Goal: Task Accomplishment & Management: Use online tool/utility

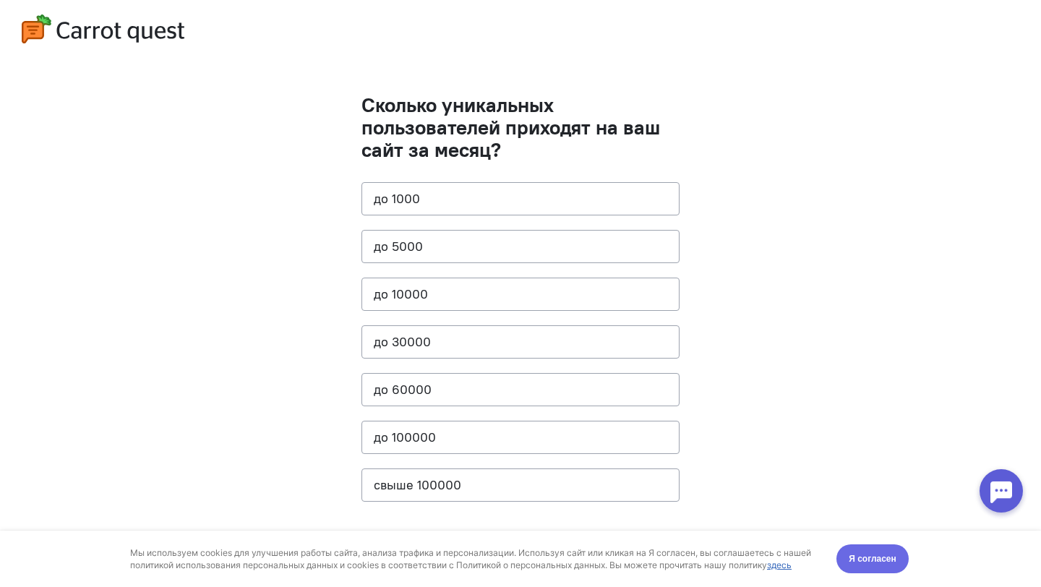
click at [864, 547] on button "Я согласен" at bounding box center [872, 558] width 72 height 29
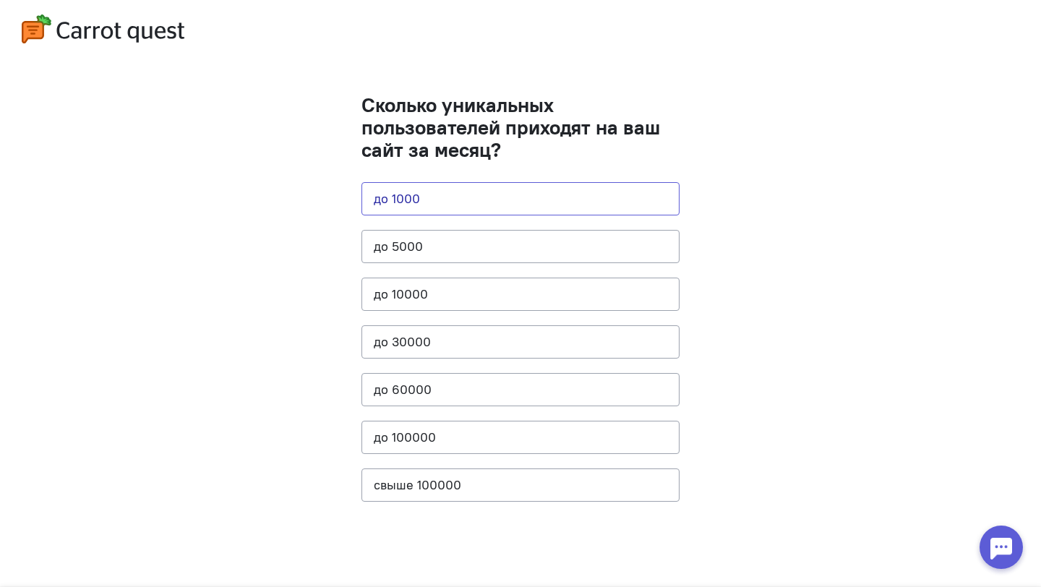
click at [598, 194] on button "до 1000" at bounding box center [520, 198] width 318 height 33
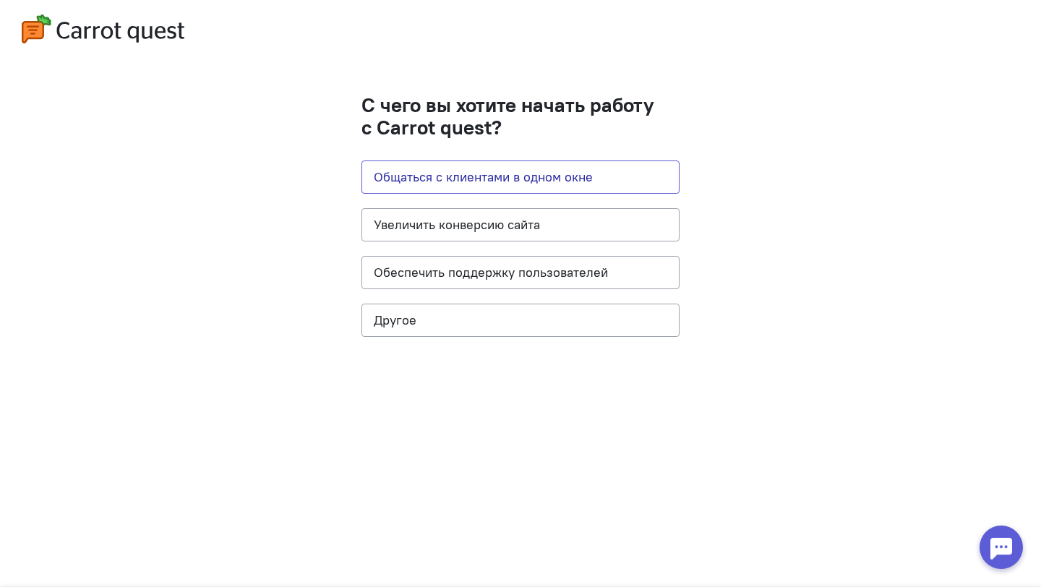
click at [559, 184] on button "Общаться с клиентами в одном окне" at bounding box center [520, 176] width 318 height 33
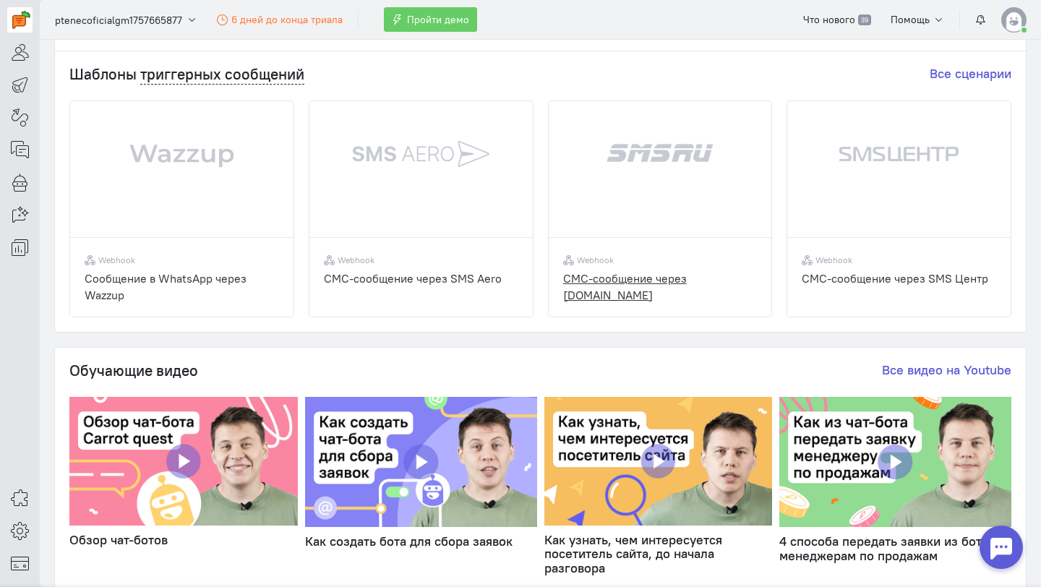
scroll to position [333, 0]
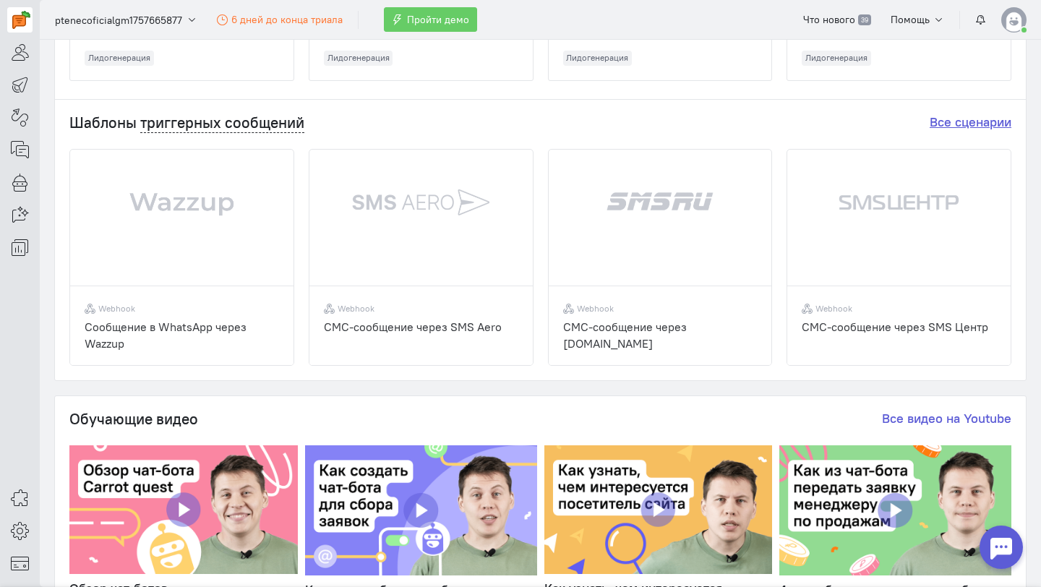
click at [952, 120] on link "Все сценарии" at bounding box center [971, 121] width 82 height 17
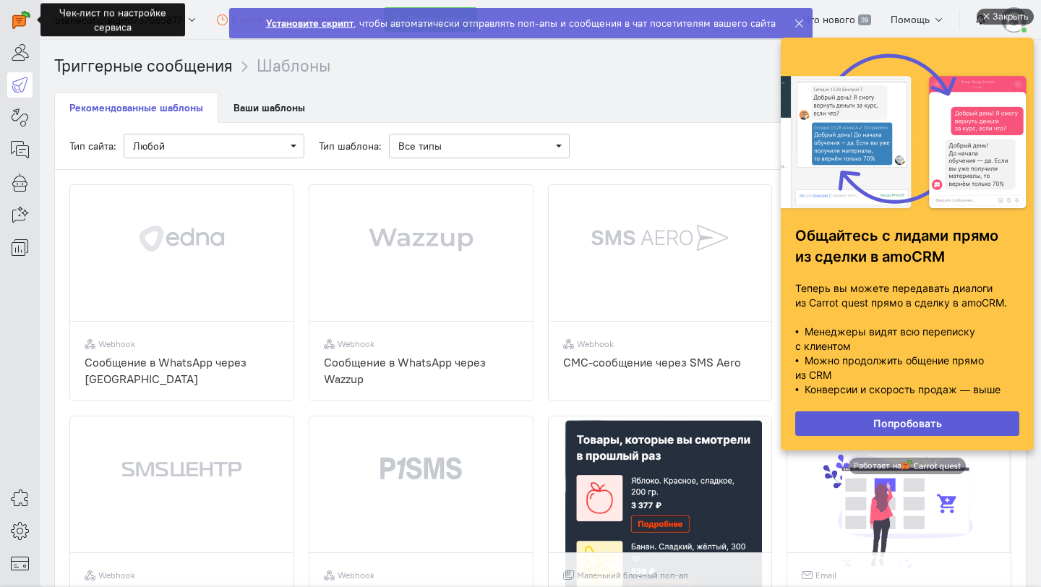
click at [1013, 15] on div "Закрыть" at bounding box center [1010, 17] width 36 height 16
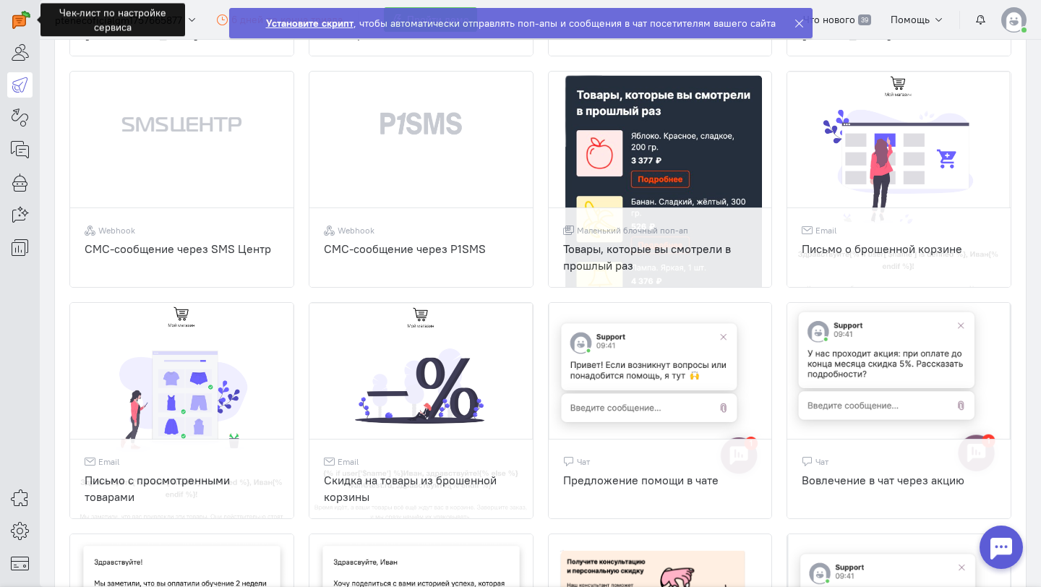
scroll to position [346, 0]
click at [828, 255] on div "Письмо о брошенной корзине" at bounding box center [899, 256] width 194 height 32
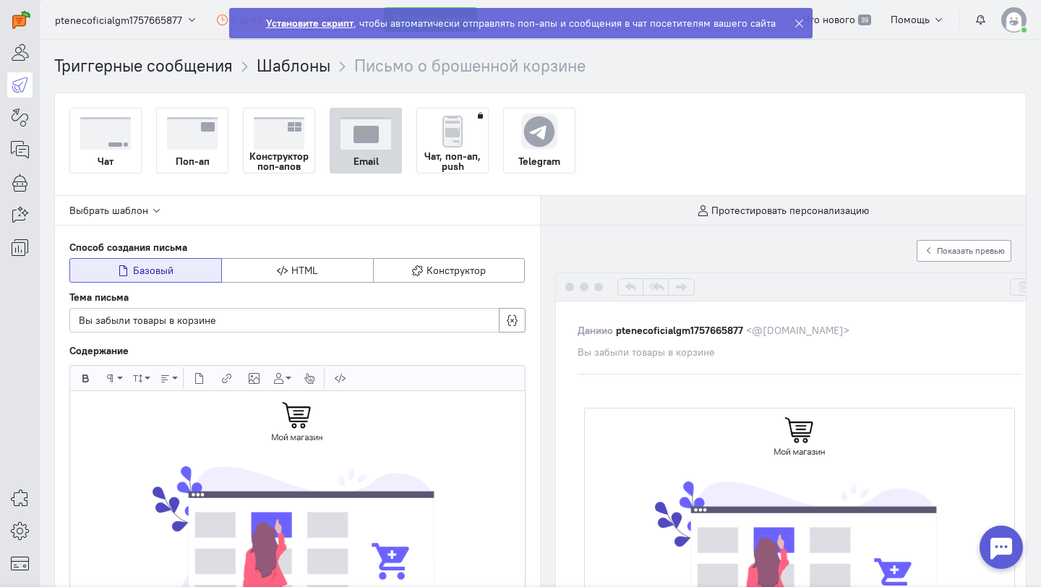
click at [797, 24] on icon at bounding box center [799, 23] width 11 height 11
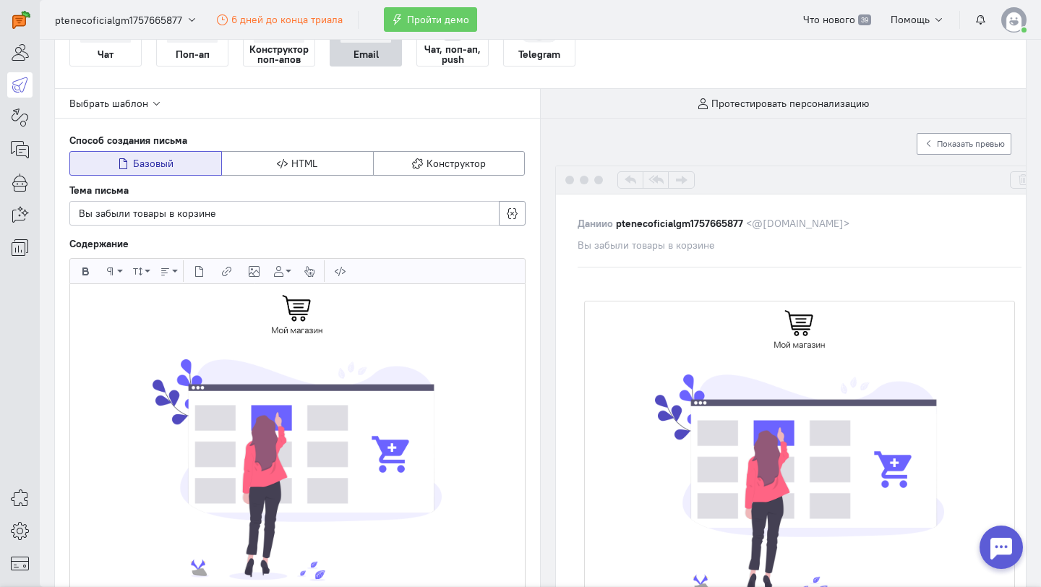
scroll to position [110, 0]
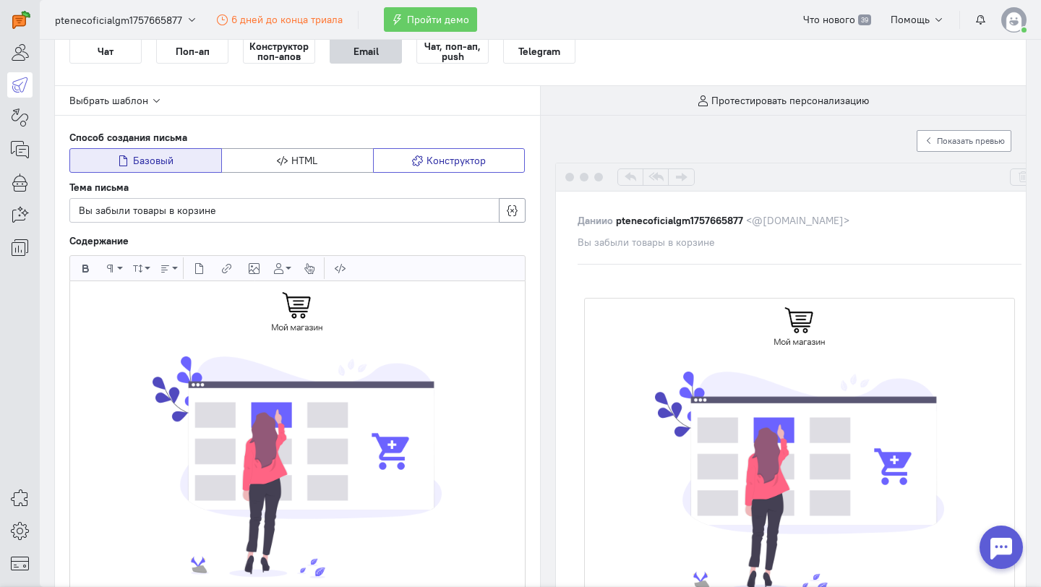
click at [438, 157] on span "Конструктор" at bounding box center [455, 160] width 59 height 13
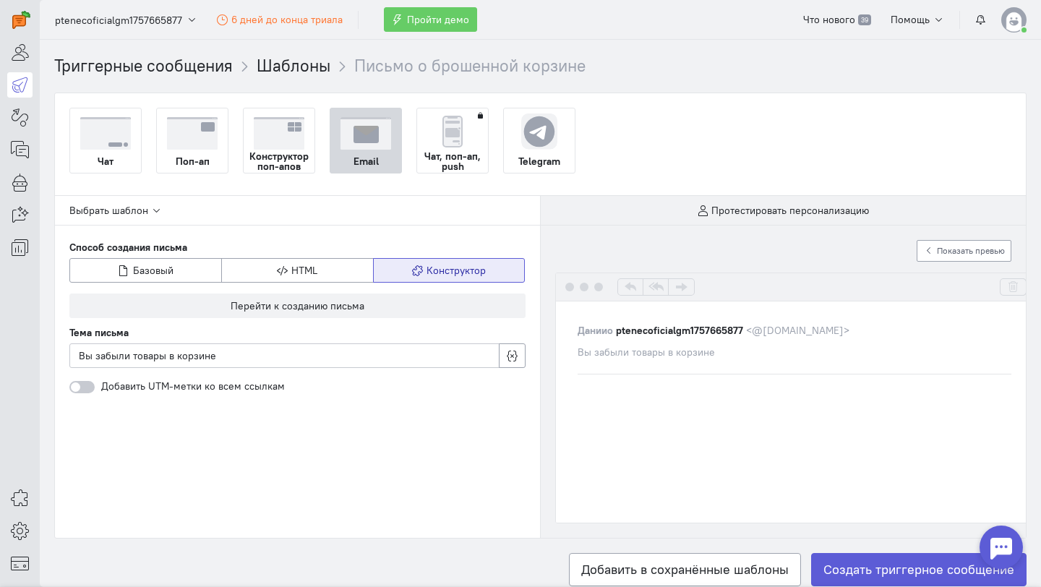
scroll to position [0, 0]
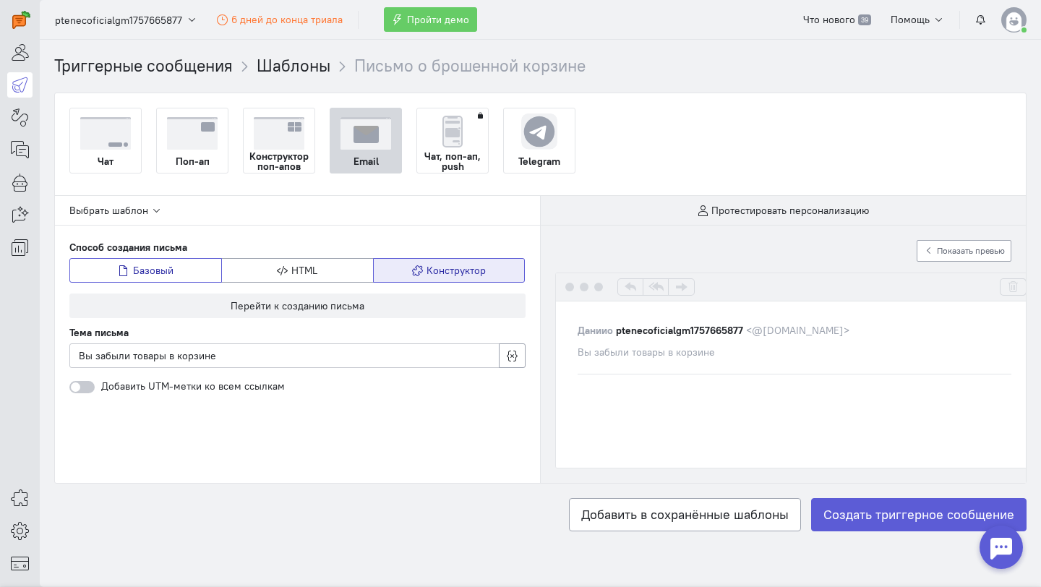
click at [194, 273] on button "Базовый" at bounding box center [145, 270] width 153 height 25
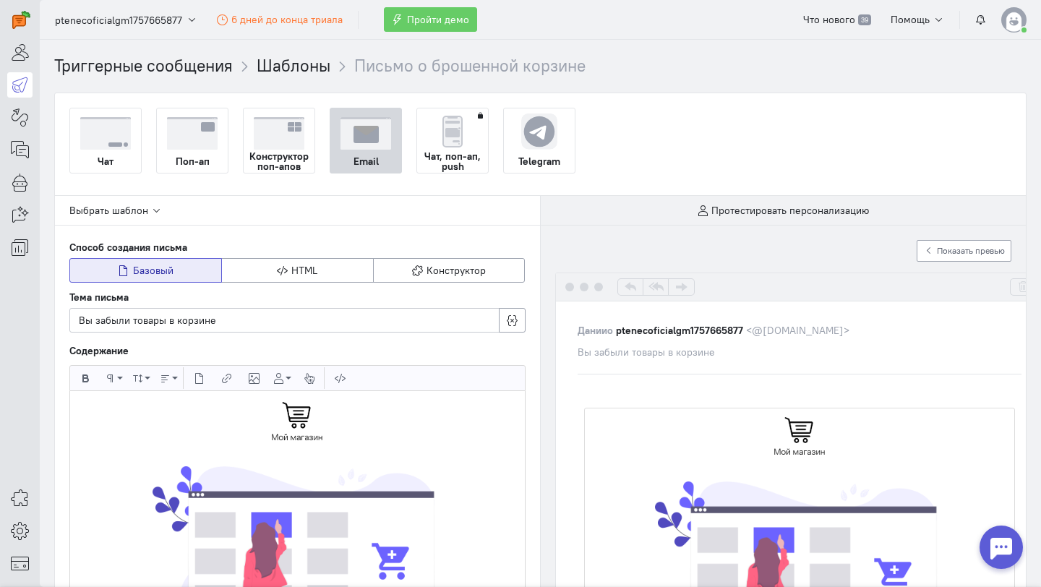
click at [275, 132] on img at bounding box center [279, 133] width 51 height 33
click at [0, 0] on input "Конструктор поп-апов" at bounding box center [0, 0] width 0 height 0
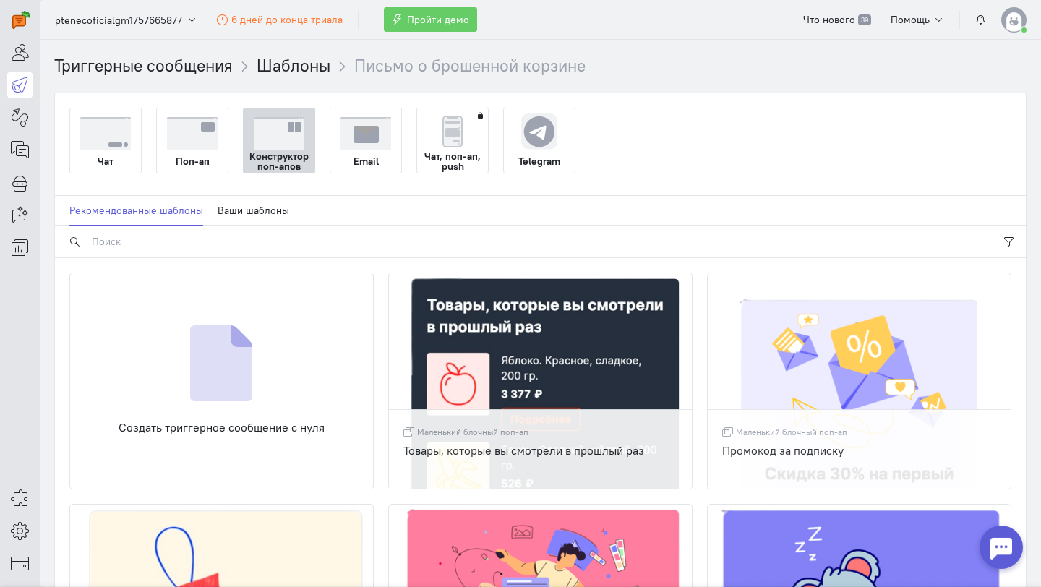
click at [361, 140] on img at bounding box center [365, 133] width 51 height 33
click at [0, 0] on input "Email" at bounding box center [0, 0] width 0 height 0
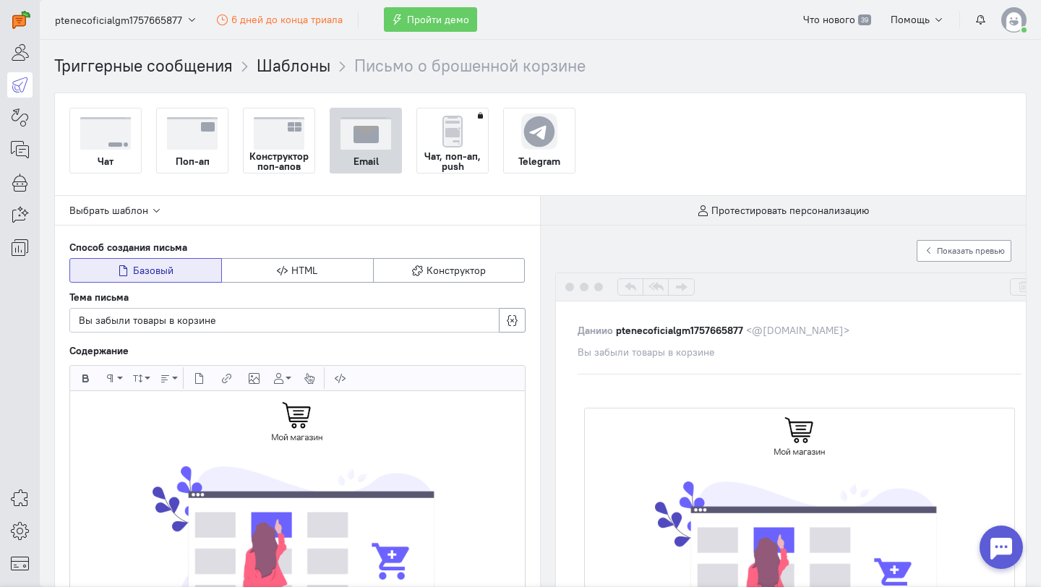
click at [123, 150] on div "Чат" at bounding box center [105, 161] width 71 height 23
click at [0, 0] on input "Чат" at bounding box center [0, 0] width 0 height 0
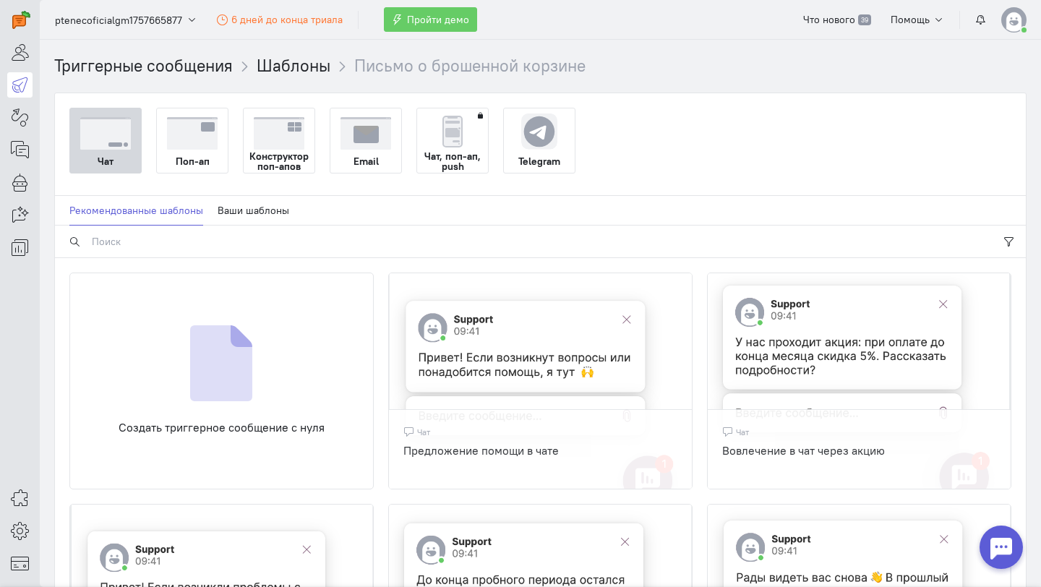
click at [377, 147] on img at bounding box center [365, 133] width 51 height 33
click at [0, 0] on input "Email" at bounding box center [0, 0] width 0 height 0
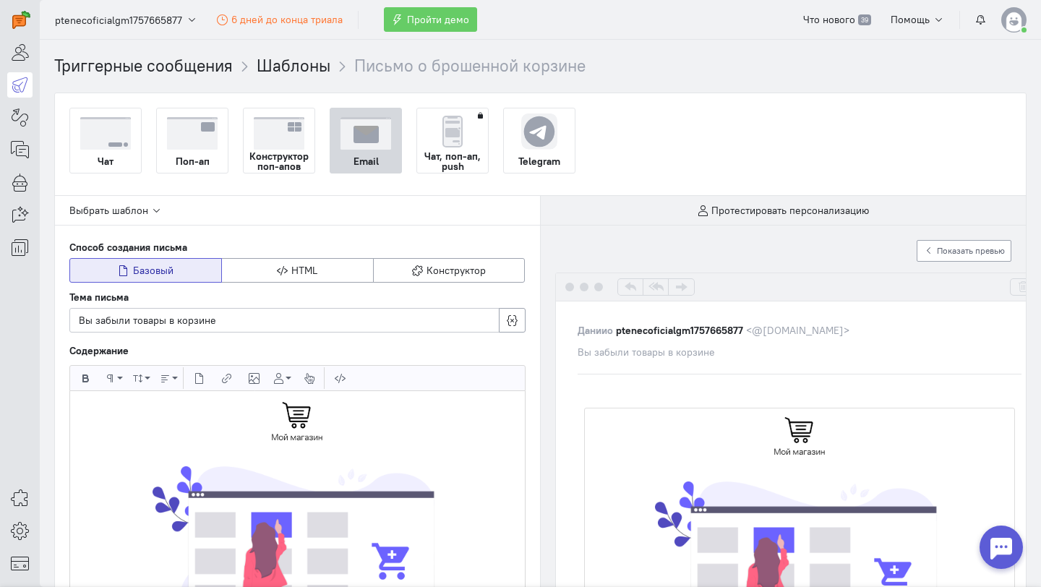
click at [546, 137] on img at bounding box center [539, 131] width 36 height 37
click at [0, 0] on input "Telegram" at bounding box center [0, 0] width 0 height 0
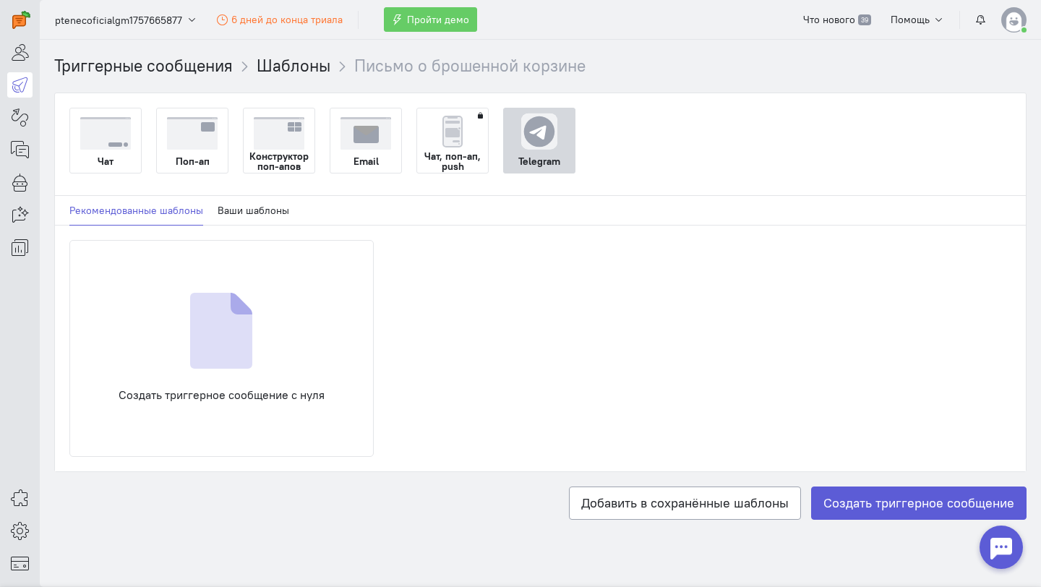
click at [379, 150] on div "Email" at bounding box center [365, 161] width 71 height 23
click at [0, 0] on input "Email" at bounding box center [0, 0] width 0 height 0
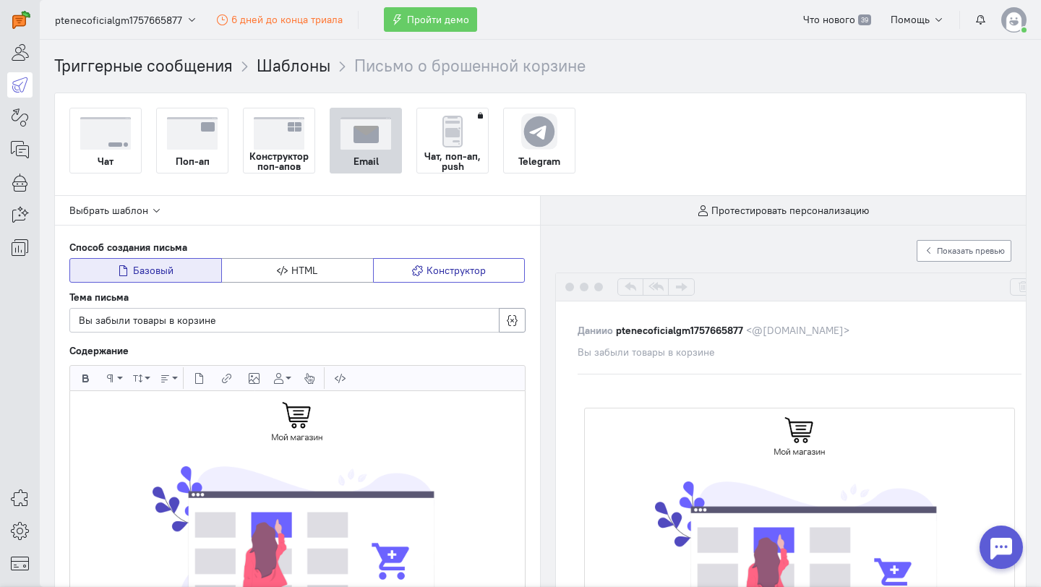
click at [419, 267] on icon "button" at bounding box center [417, 270] width 11 height 11
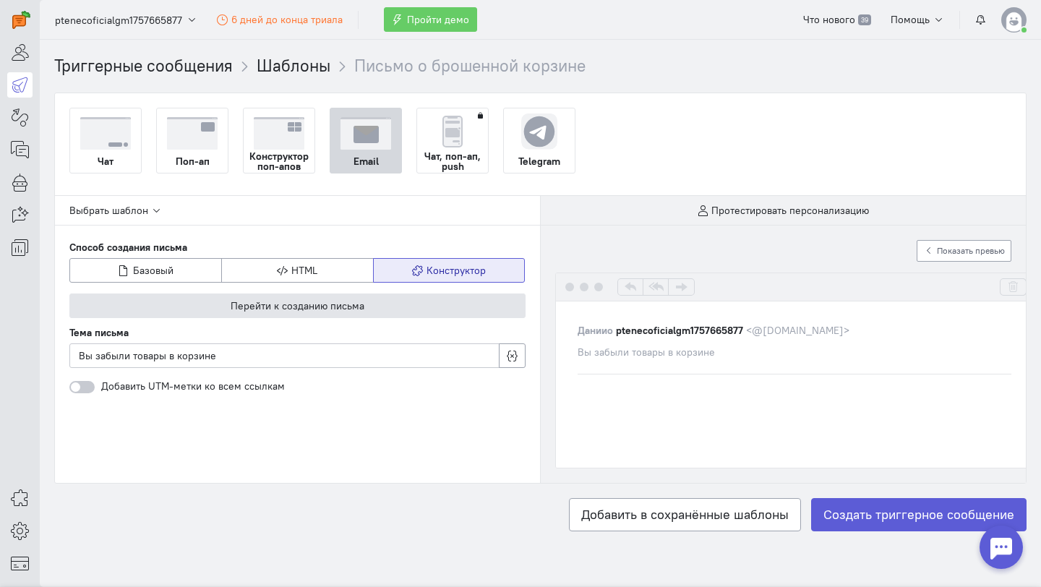
click at [350, 299] on span "Перейти к созданию письма" at bounding box center [298, 305] width 134 height 13
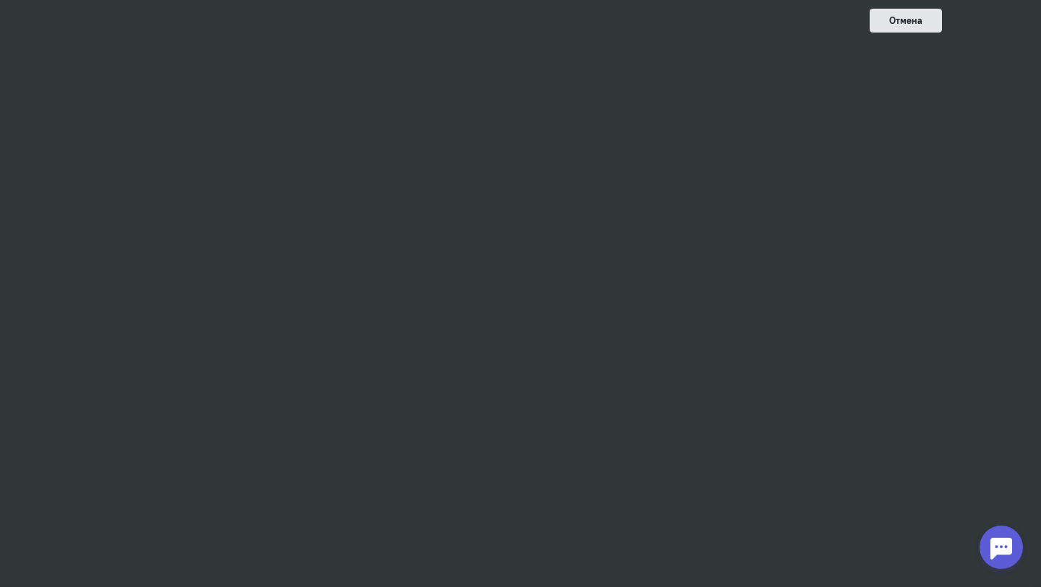
click at [909, 14] on button "Отмена" at bounding box center [906, 21] width 72 height 24
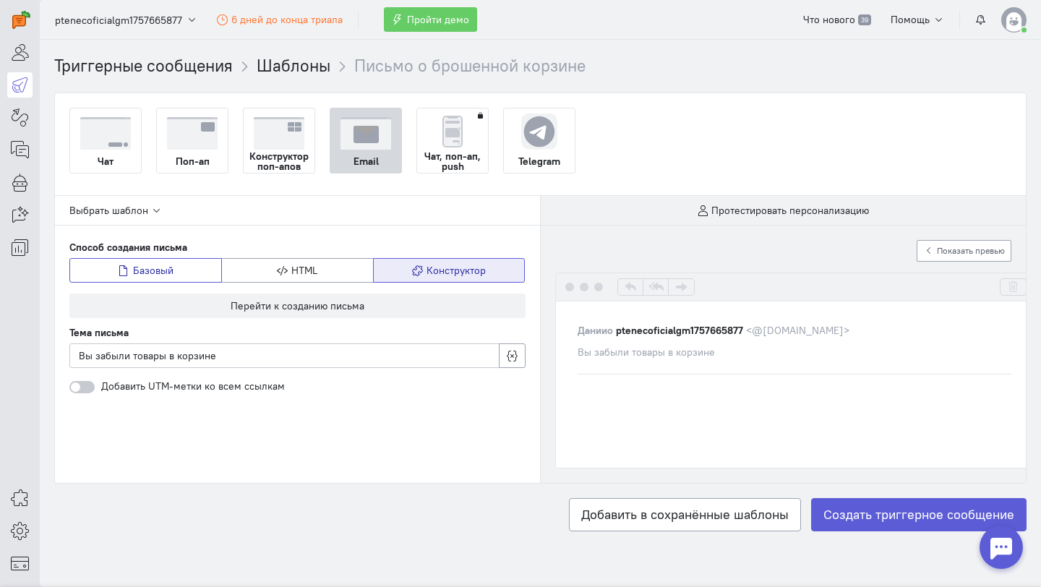
click at [209, 269] on button "Базовый" at bounding box center [145, 270] width 153 height 25
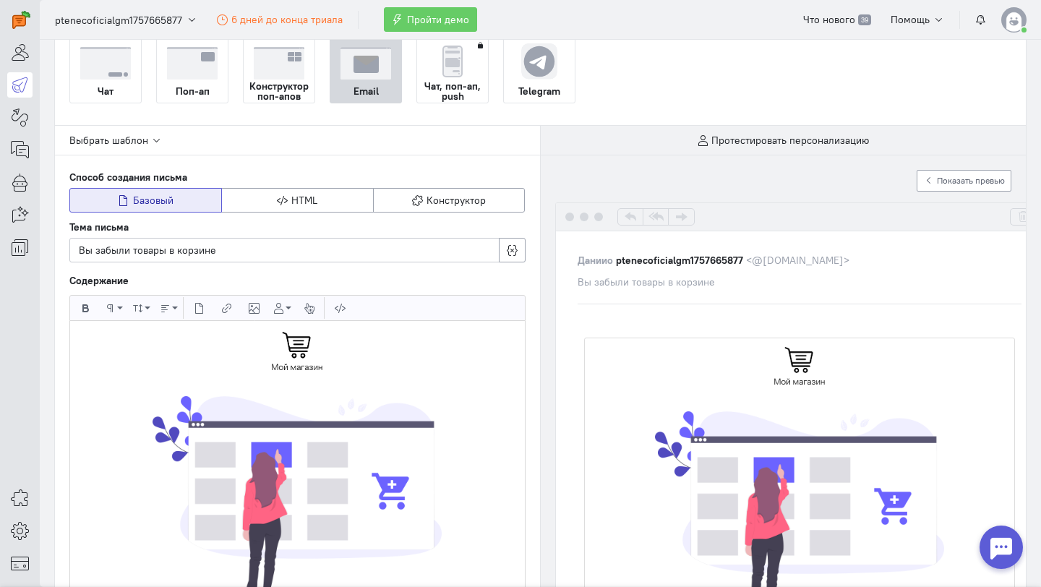
scroll to position [51, 0]
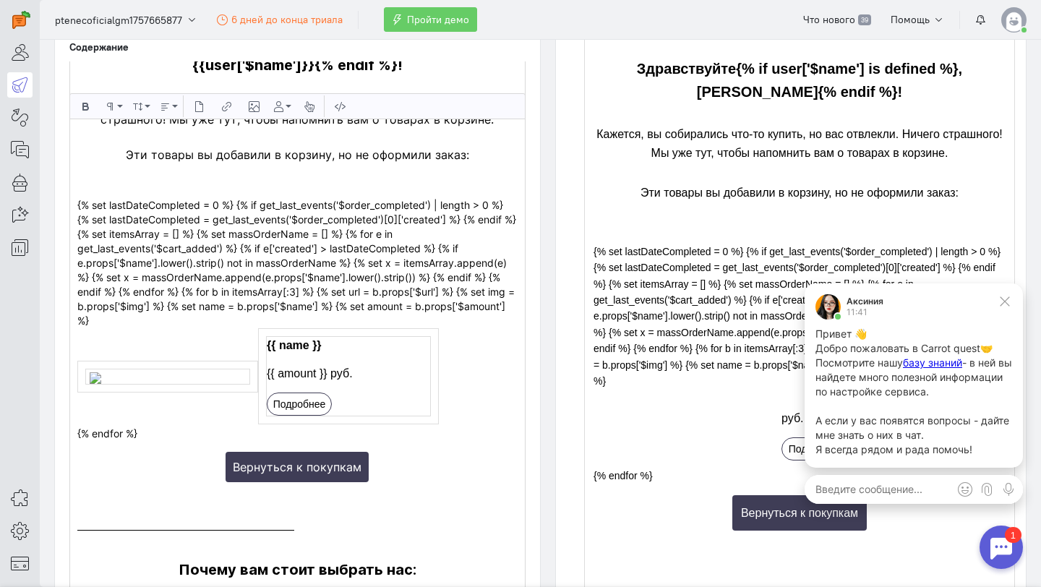
scroll to position [68, 0]
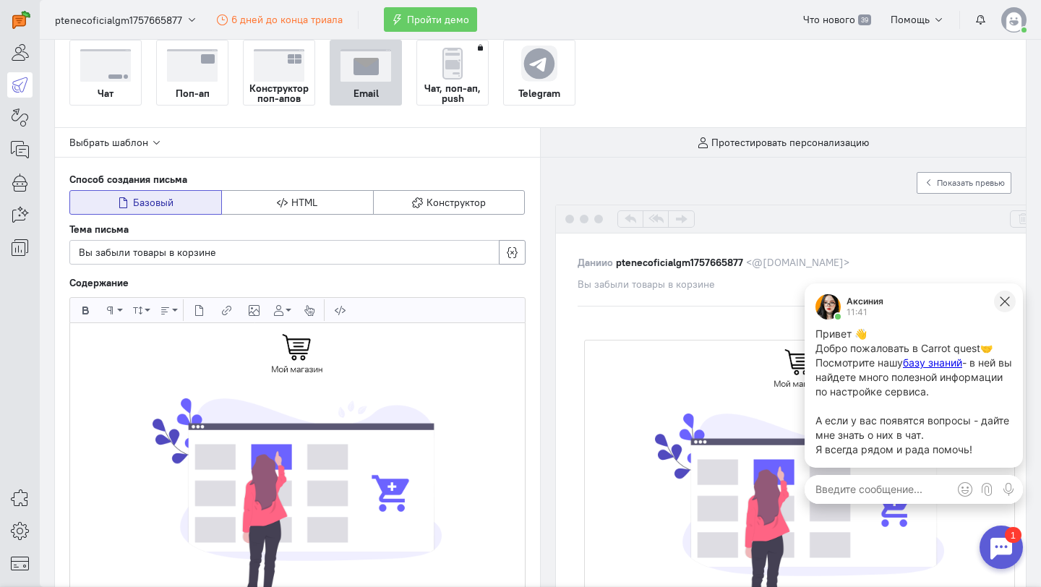
click at [1004, 295] on icon at bounding box center [1004, 301] width 13 height 13
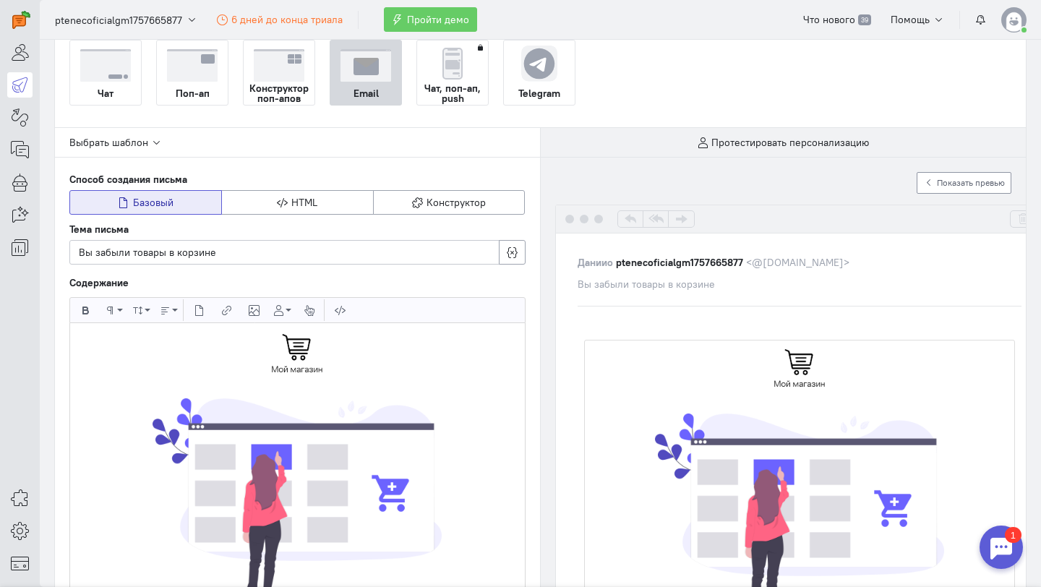
click at [1000, 193] on button "Показать превью" at bounding box center [964, 183] width 95 height 22
click at [1005, 188] on button "Свернуть превью" at bounding box center [996, 183] width 96 height 22
click at [994, 184] on span "Показать превью" at bounding box center [971, 182] width 68 height 11
click at [994, 184] on span "Свернуть превью" at bounding box center [1003, 182] width 69 height 11
click at [994, 184] on span "Показать превью" at bounding box center [971, 182] width 68 height 11
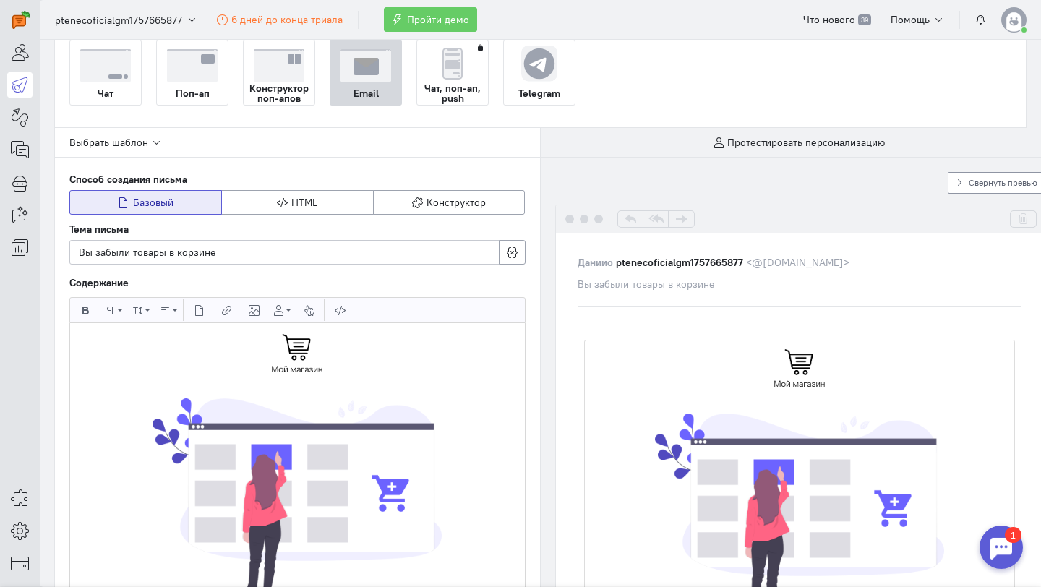
click at [994, 184] on span "Свернуть превью" at bounding box center [1003, 182] width 69 height 11
click at [994, 184] on span "Показать превью" at bounding box center [971, 182] width 68 height 11
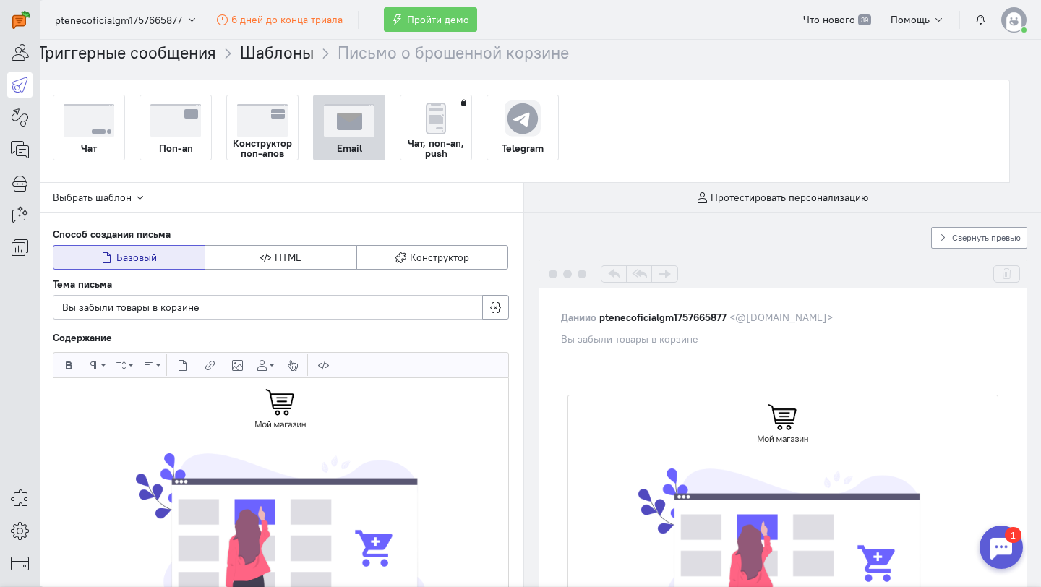
scroll to position [0, 17]
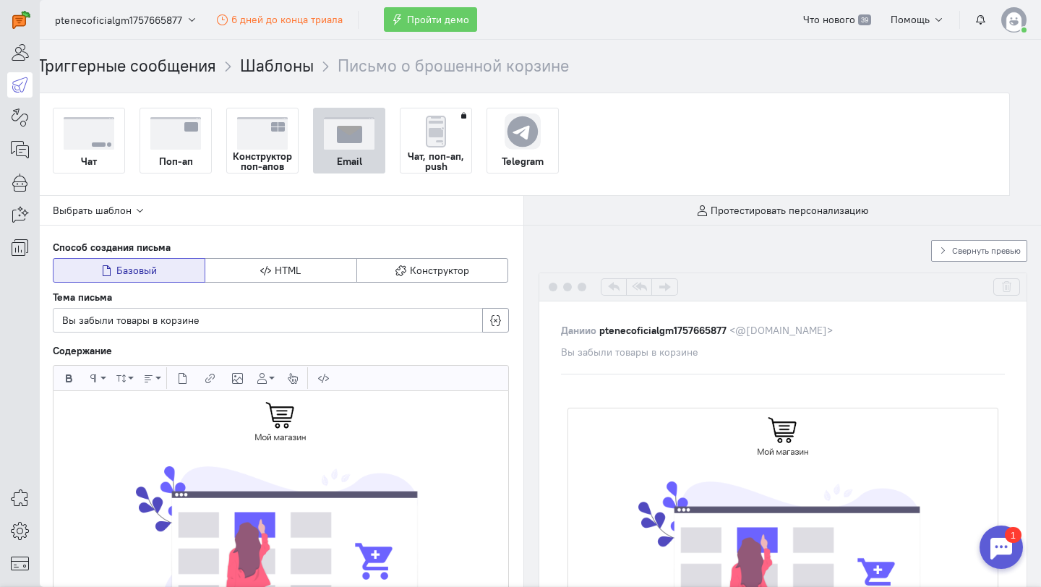
click at [964, 248] on span "Свернуть превью" at bounding box center [986, 250] width 69 height 11
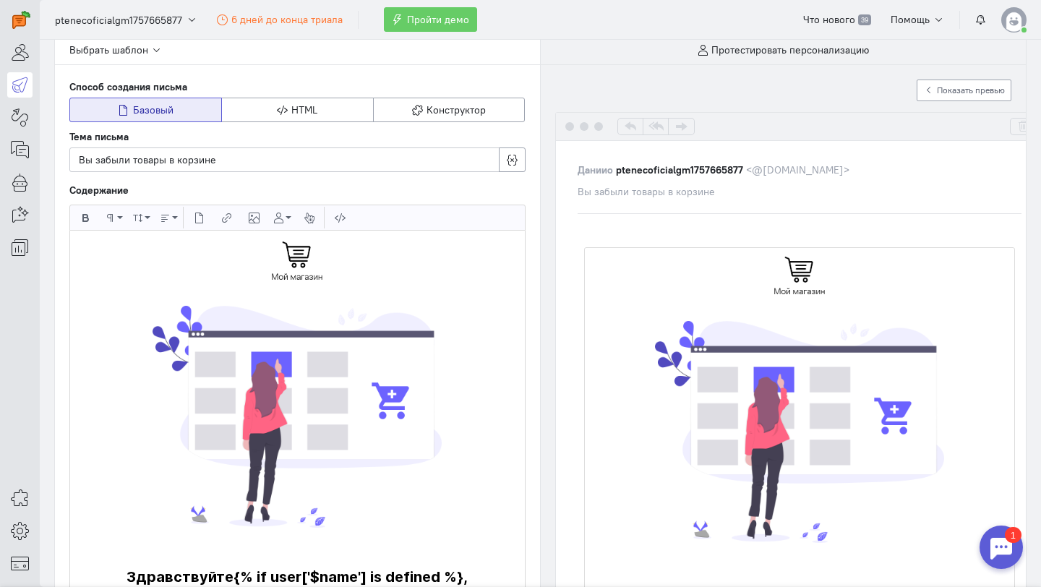
scroll to position [178, 0]
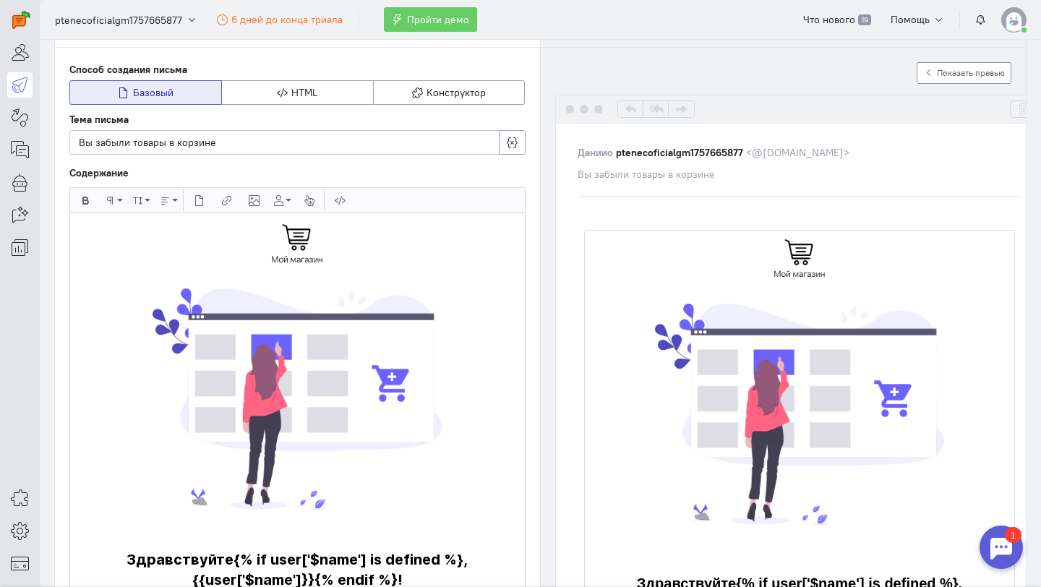
click at [937, 73] on span "Показать превью" at bounding box center [971, 72] width 68 height 11
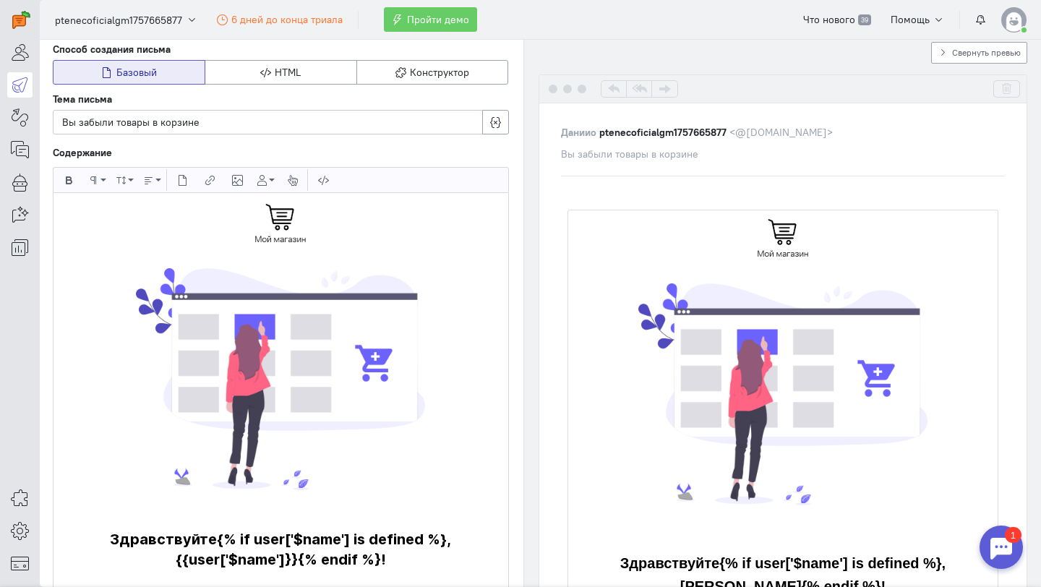
scroll to position [197, 17]
click at [379, 215] on p at bounding box center [281, 224] width 440 height 46
click at [443, 215] on p "dddd" at bounding box center [281, 224] width 440 height 46
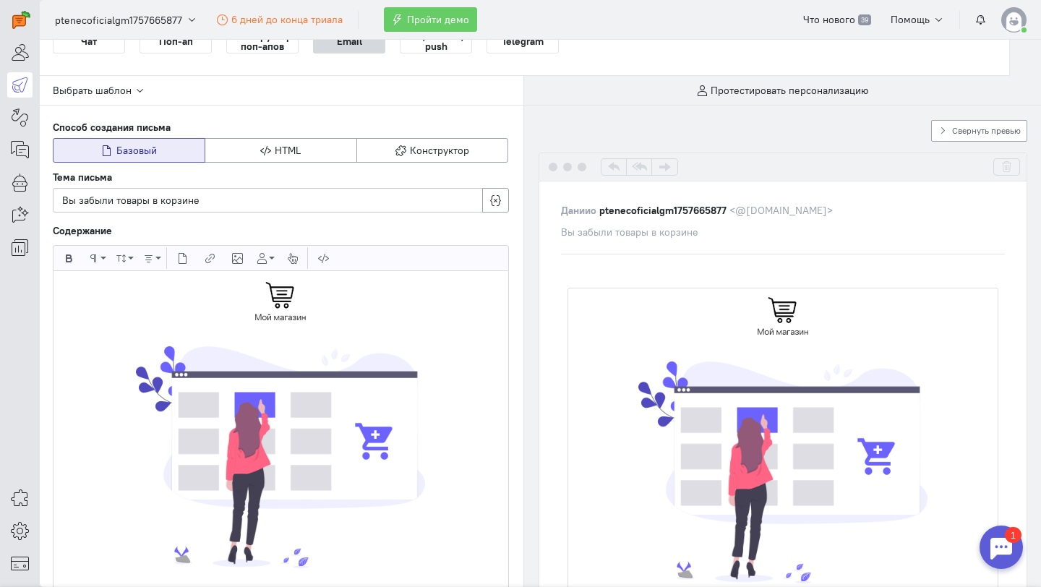
scroll to position [124, 17]
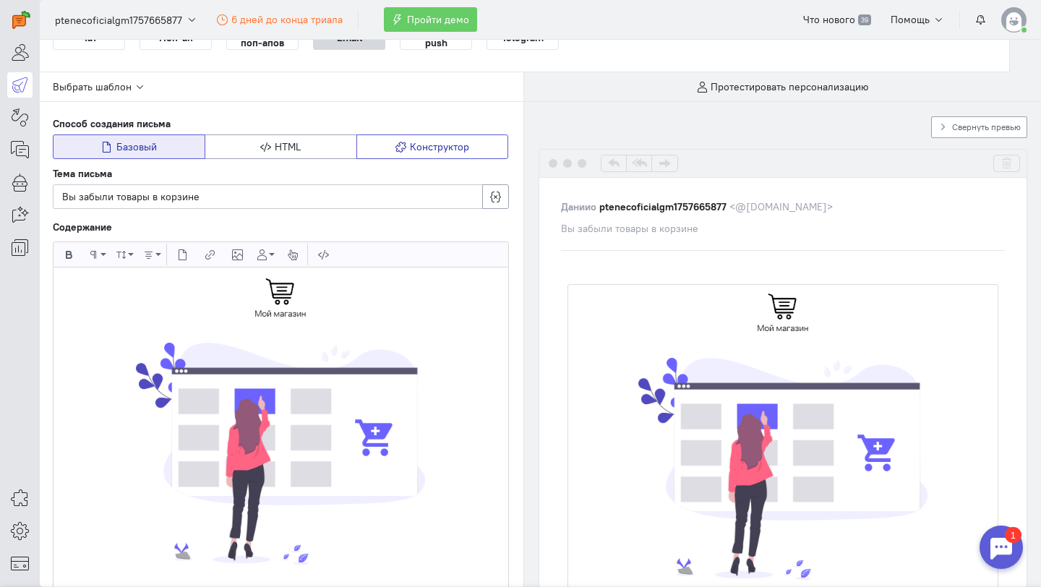
click at [484, 145] on button "Конструктор" at bounding box center [432, 146] width 153 height 25
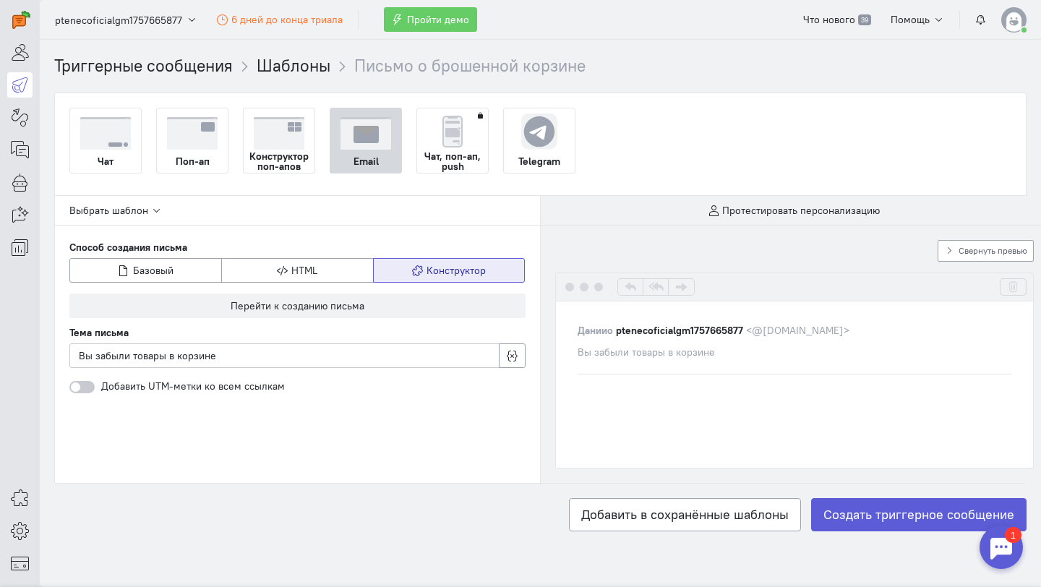
scroll to position [0, 0]
click at [183, 276] on button "Базовый" at bounding box center [145, 270] width 153 height 25
